Goal: Check status: Check status

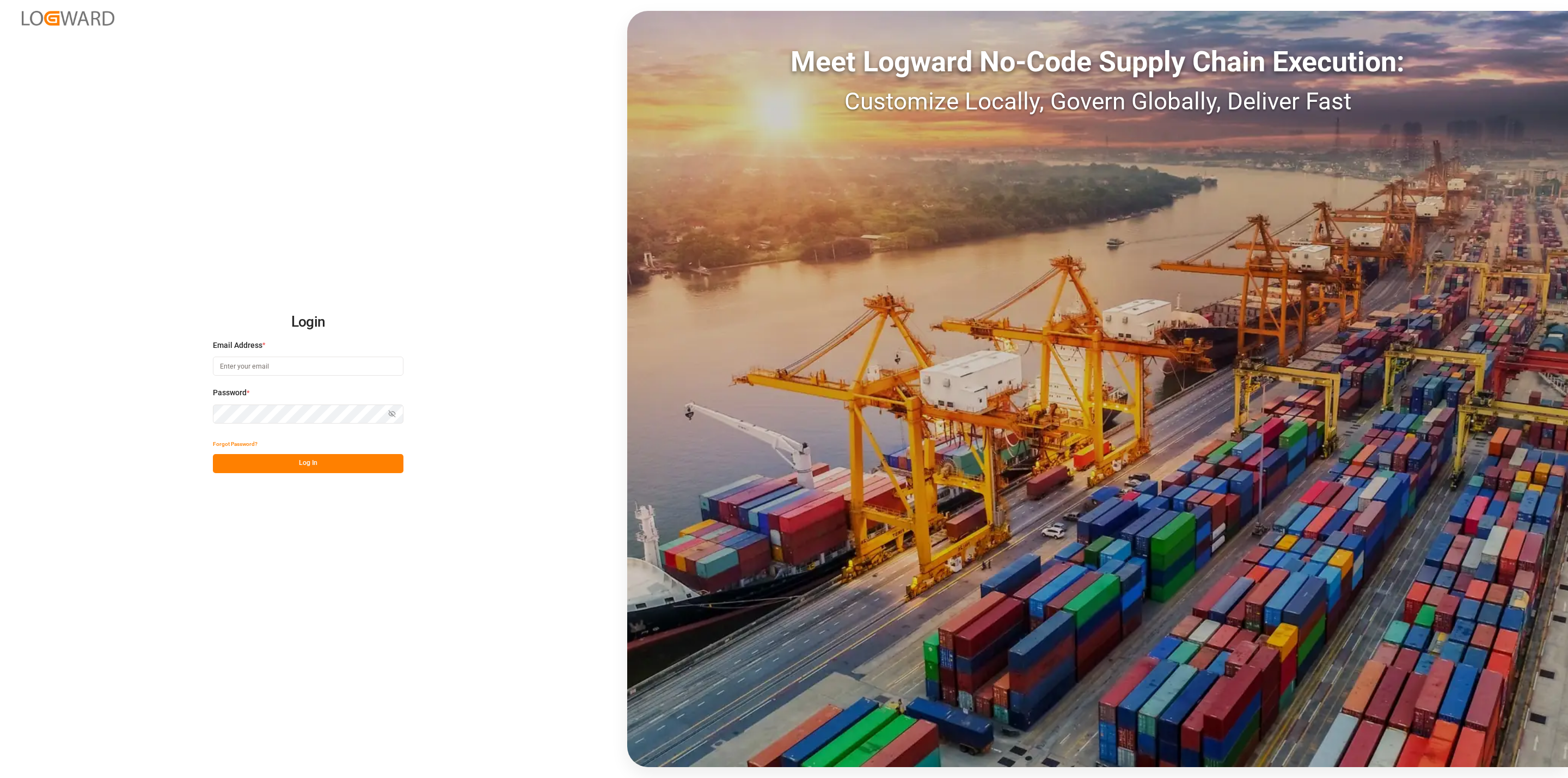
type input "[EMAIL_ADDRESS][DOMAIN_NAME]"
click at [333, 459] on button "Log In" at bounding box center [308, 464] width 191 height 19
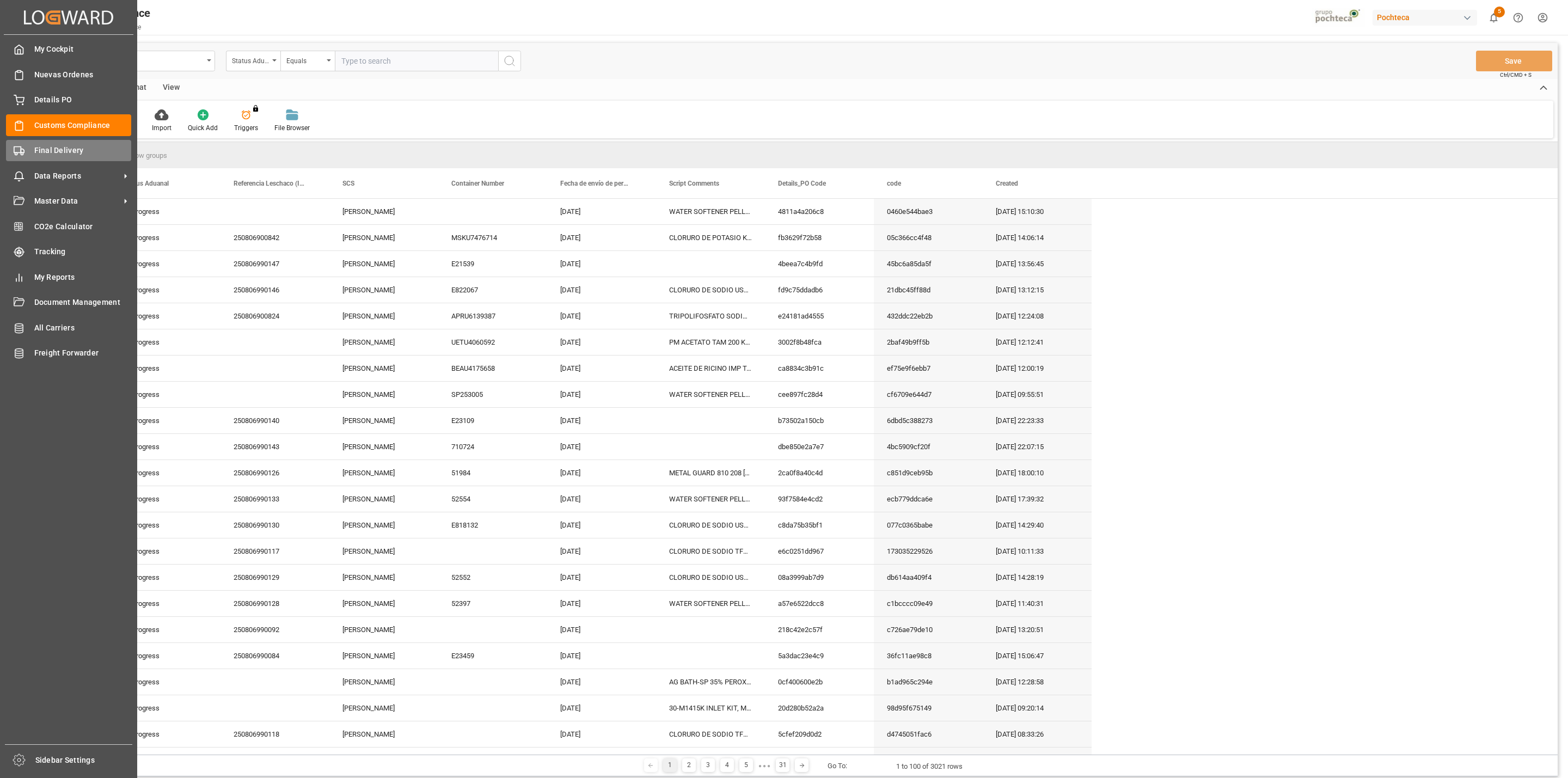
click at [48, 141] on div "Final Delivery Final Delivery" at bounding box center [68, 150] width 125 height 21
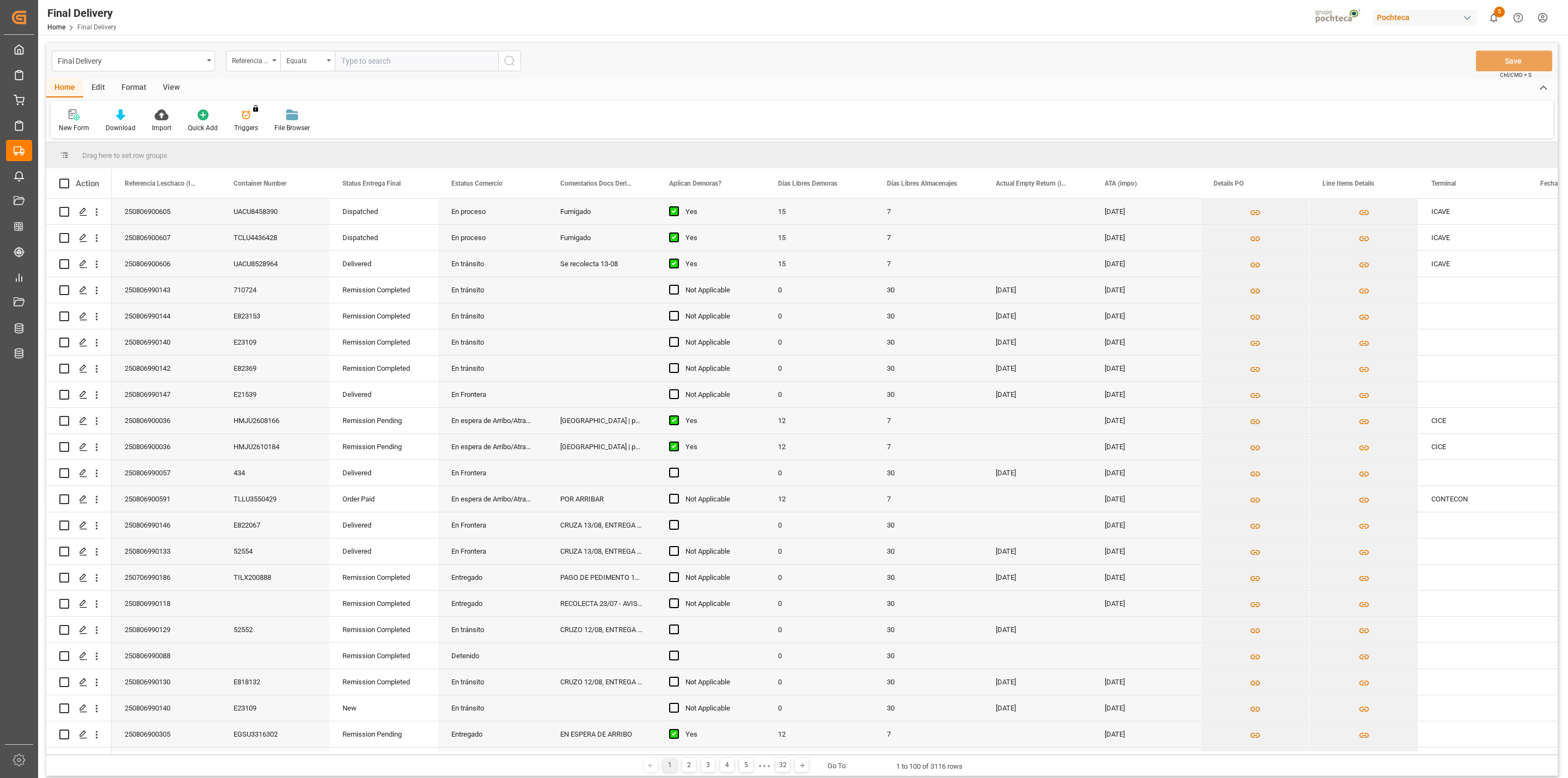
click at [171, 93] on div "View" at bounding box center [171, 87] width 33 height 18
click at [77, 123] on div "Default" at bounding box center [69, 127] width 21 height 9
click at [97, 286] on div "CAPTURA TR Y RETRASO + FECHA DE ENTREGA" at bounding box center [118, 294] width 119 height 22
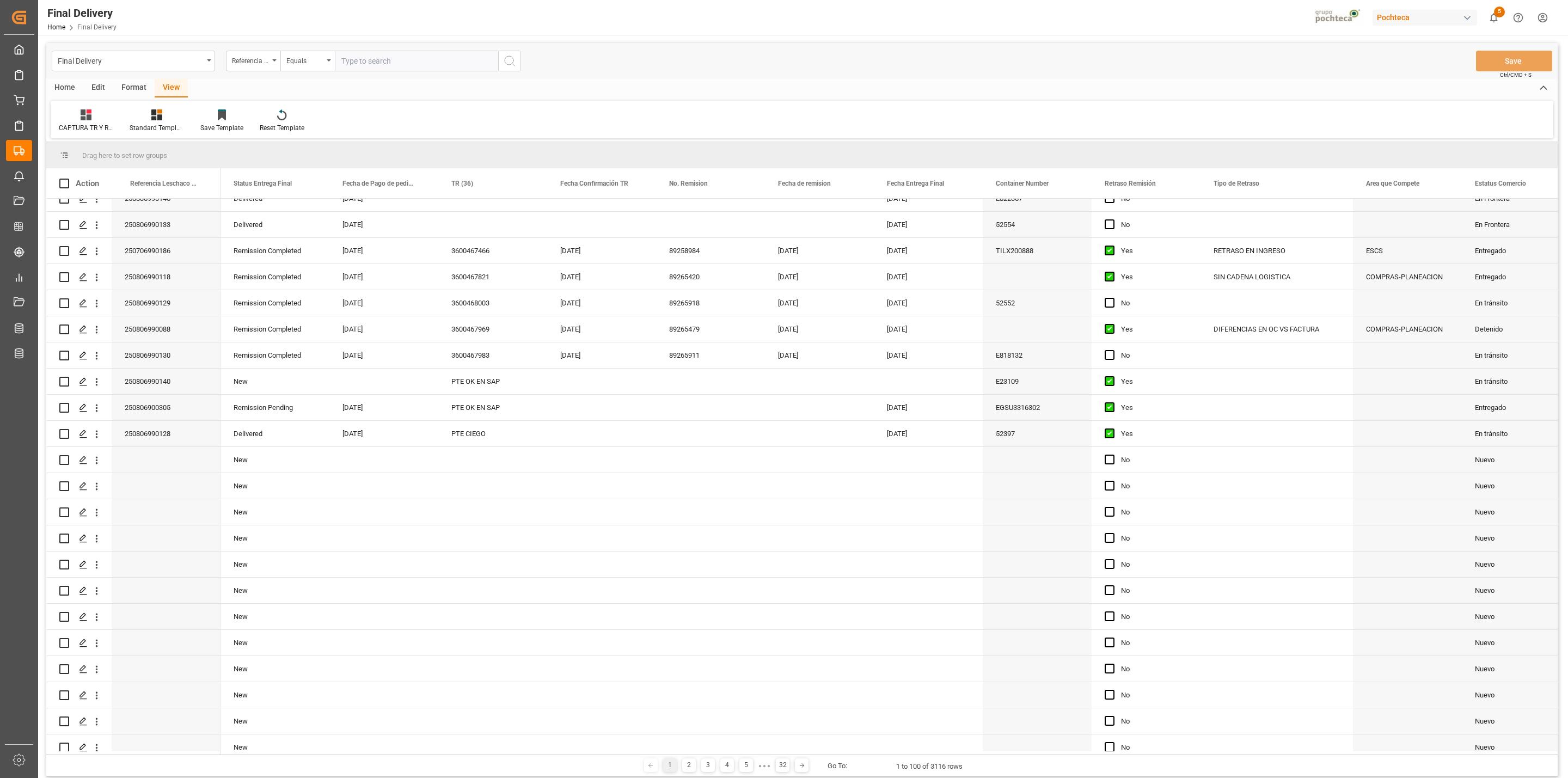
scroll to position [0, 0]
